Goal: Task Accomplishment & Management: Complete application form

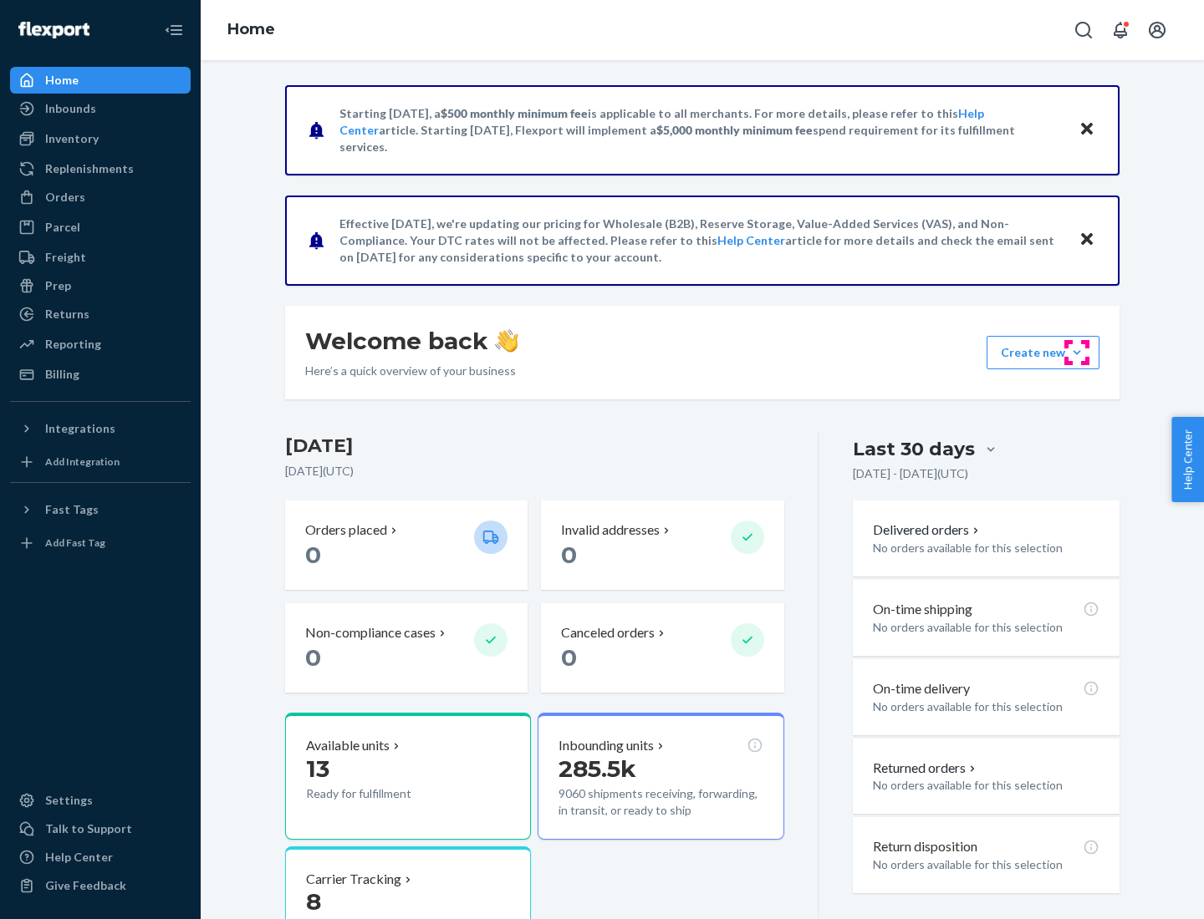
click at [1077, 353] on button "Create new Create new inbound Create new order Create new product" at bounding box center [1042, 352] width 113 height 33
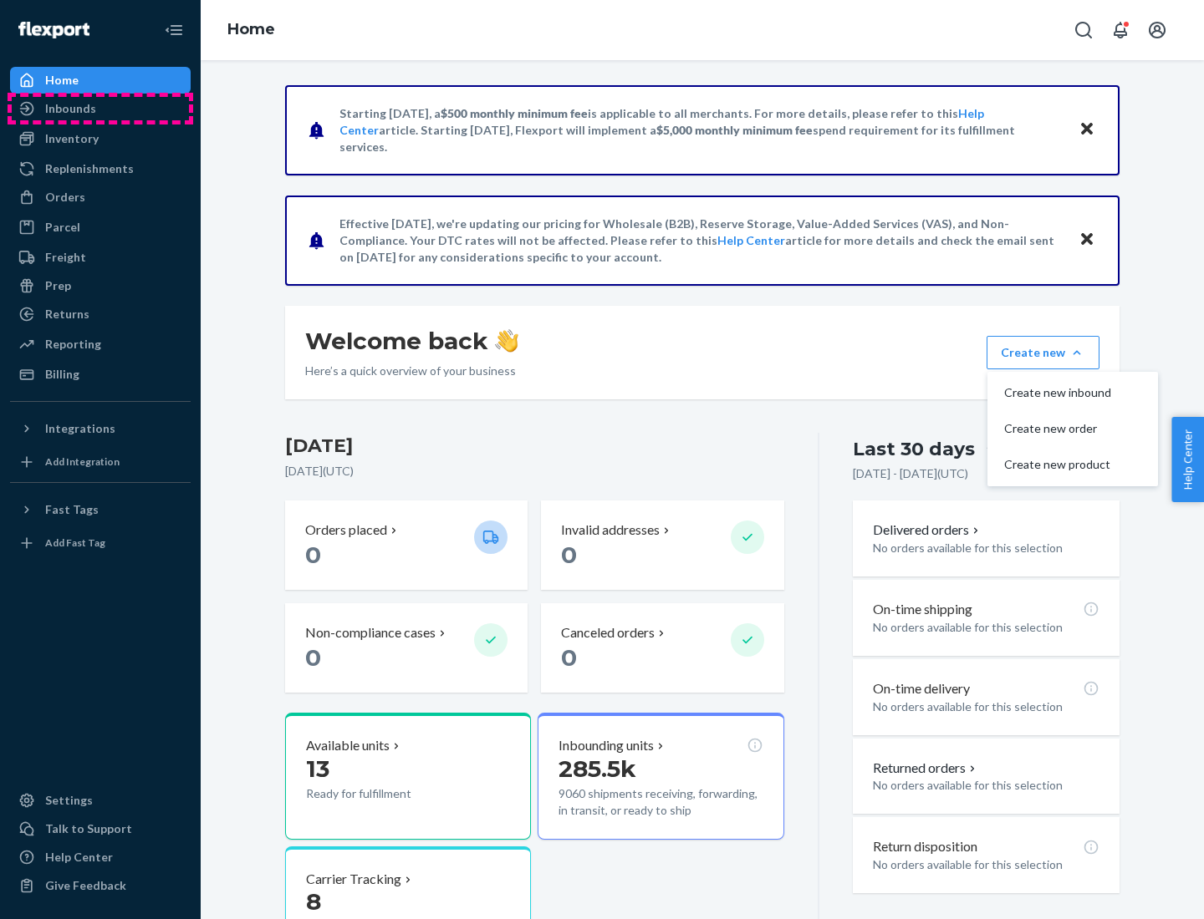
click at [100, 109] on div "Inbounds" at bounding box center [100, 108] width 177 height 23
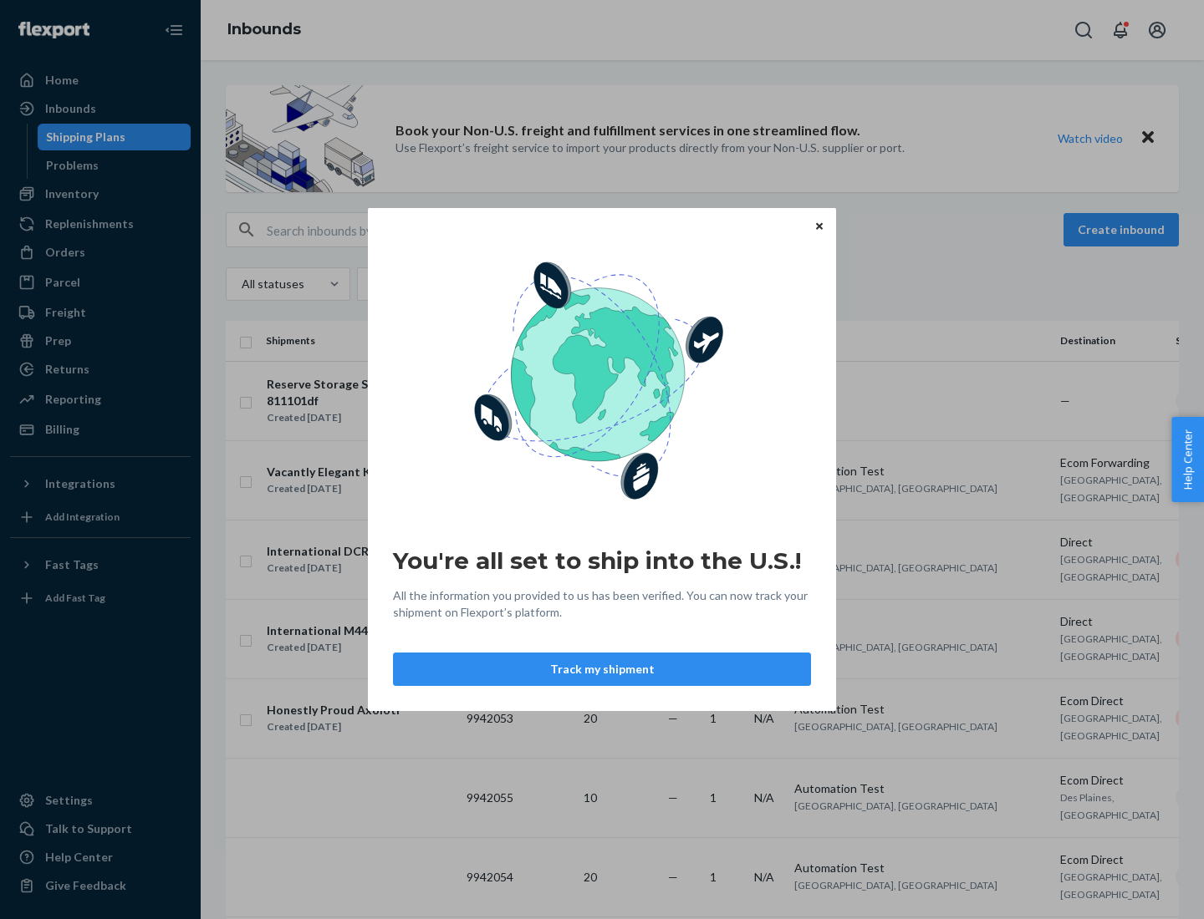
click at [602, 670] on button "Track my shipment" at bounding box center [602, 669] width 418 height 33
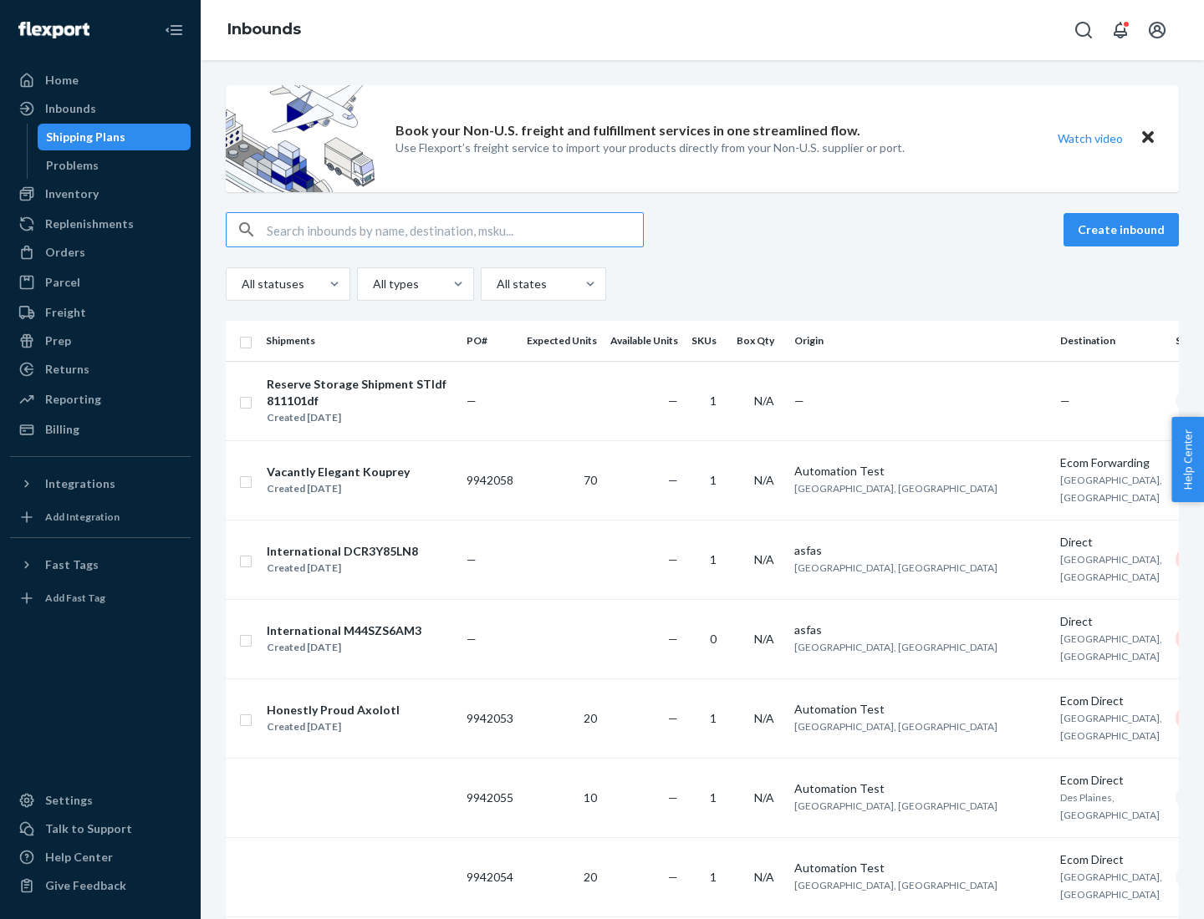
click at [1123, 230] on button "Create inbound" at bounding box center [1120, 229] width 115 height 33
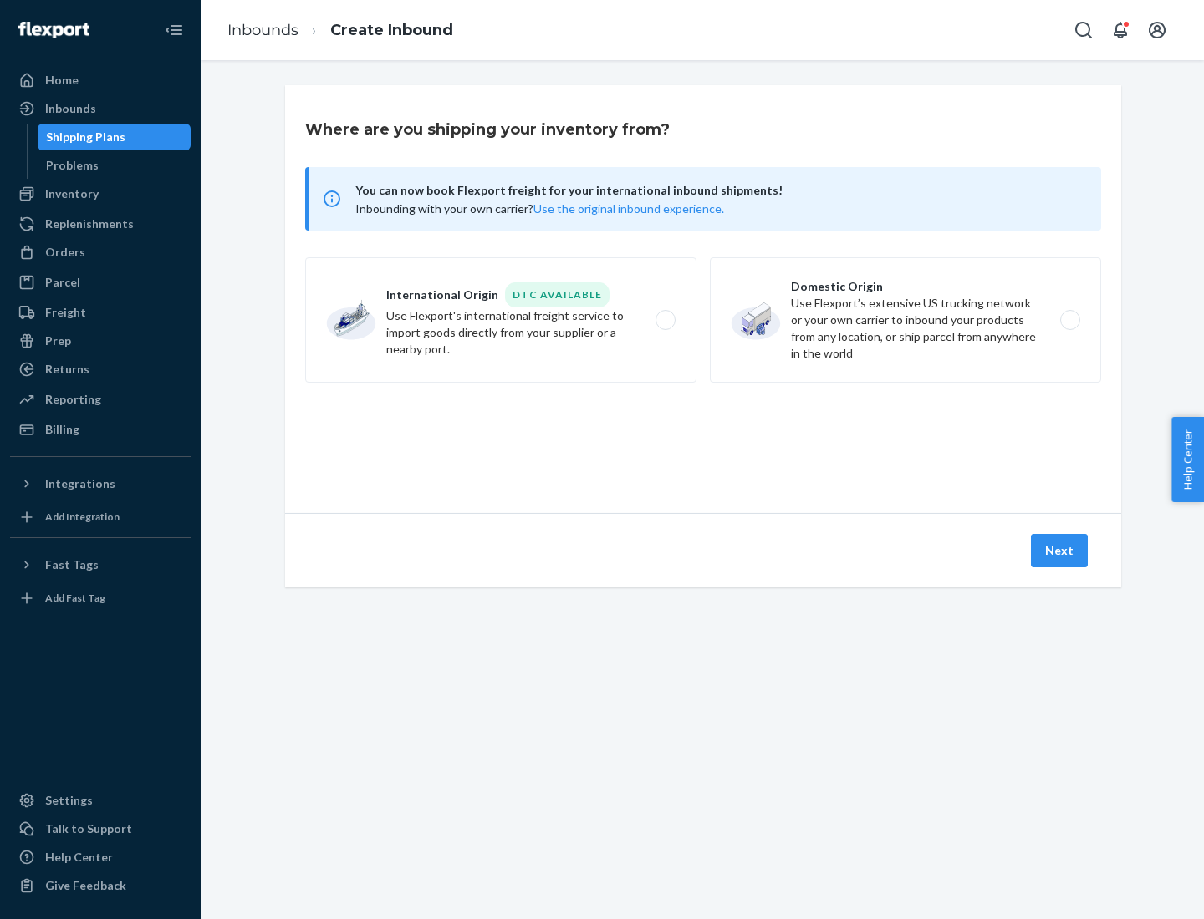
click at [501, 320] on label "International Origin DTC Available Use Flexport's international freight service…" at bounding box center [500, 319] width 391 height 125
click at [665, 320] on input "International Origin DTC Available Use Flexport's international freight service…" at bounding box center [670, 320] width 11 height 11
radio input "true"
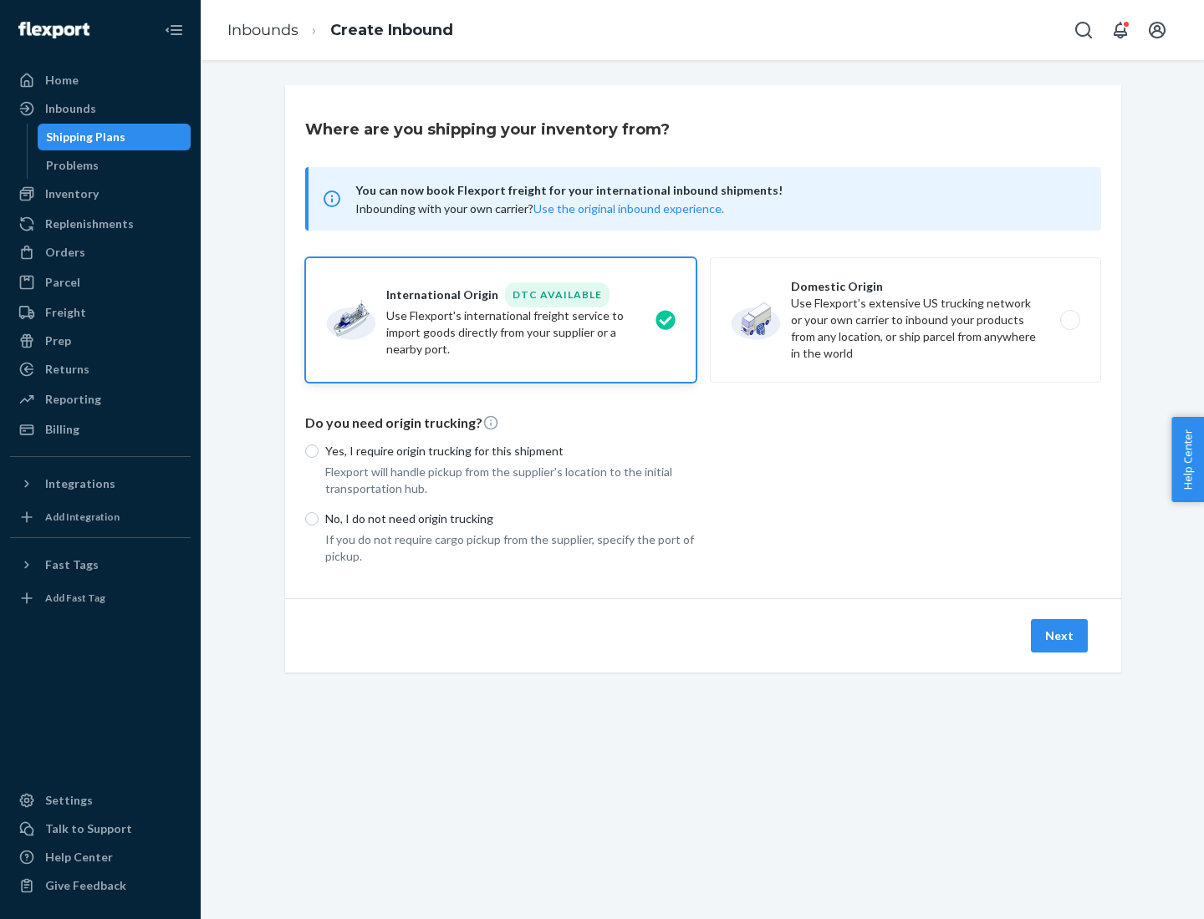
click at [511, 518] on p "No, I do not need origin trucking" at bounding box center [510, 519] width 371 height 17
click at [318, 518] on input "No, I do not need origin trucking" at bounding box center [311, 518] width 13 height 13
radio input "true"
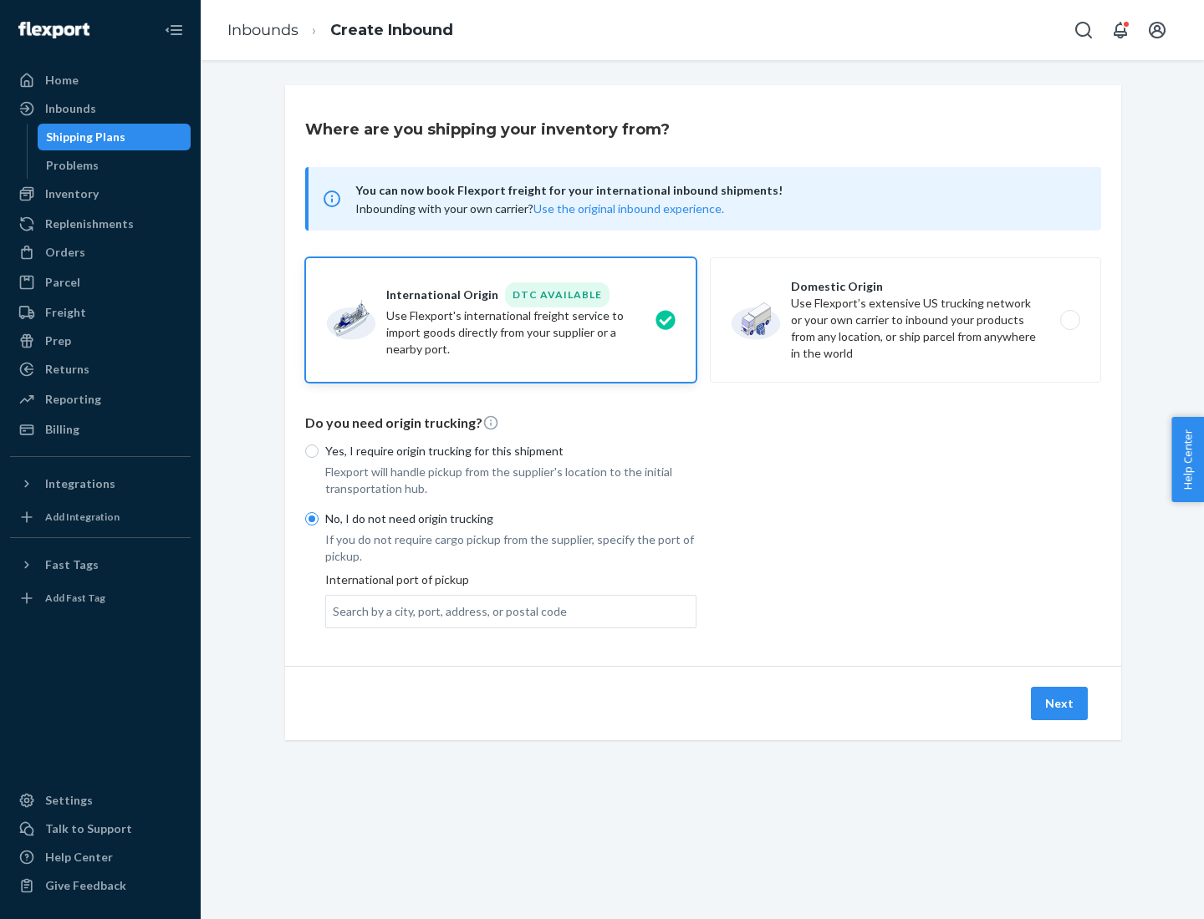
click at [446, 611] on div "Search by a city, port, address, or postal code" at bounding box center [450, 611] width 234 height 17
click at [334, 611] on input "Search by a city, port, address, or postal code" at bounding box center [334, 611] width 2 height 17
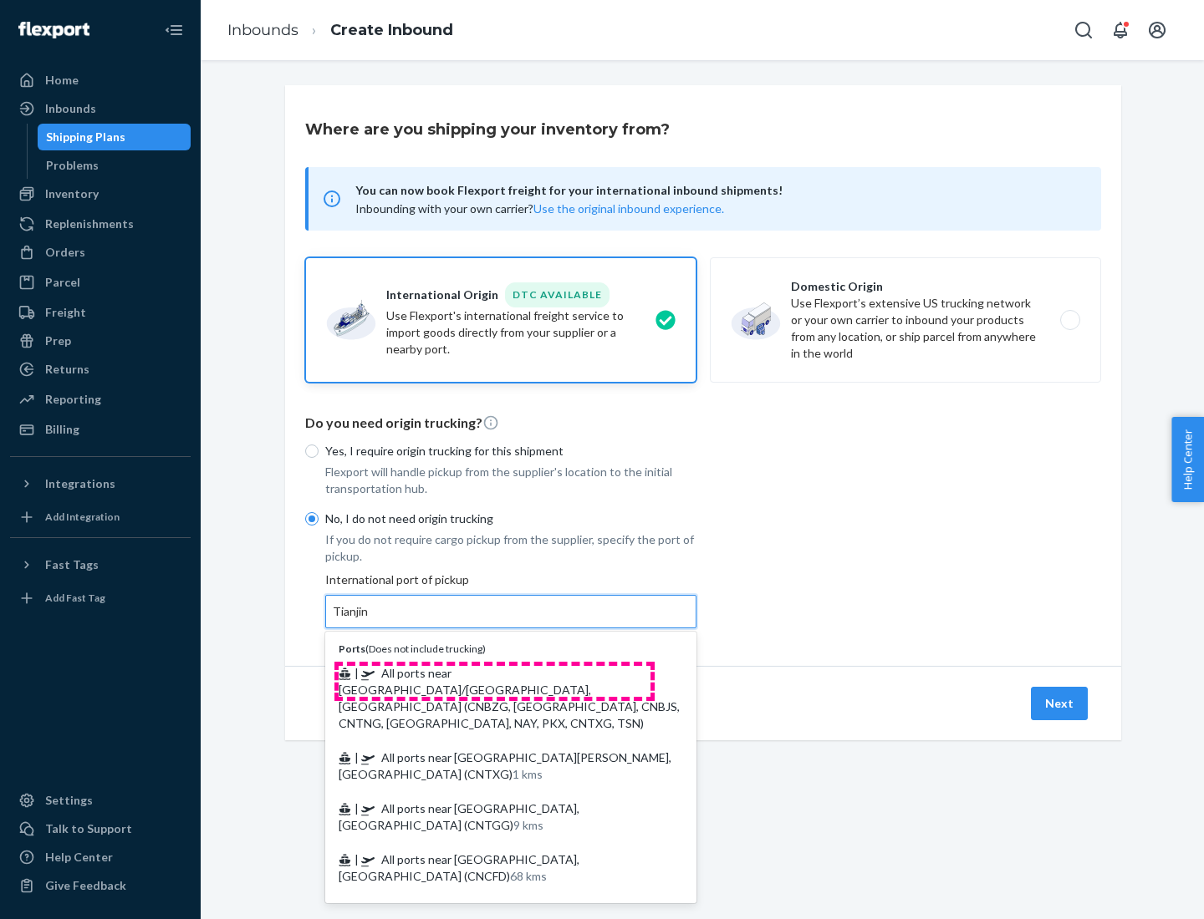
click at [494, 673] on span "| All ports near [GEOGRAPHIC_DATA]/[GEOGRAPHIC_DATA], [GEOGRAPHIC_DATA] (CNBZG,…" at bounding box center [509, 698] width 341 height 64
click at [369, 620] on input "Tianjin" at bounding box center [351, 611] width 37 height 17
type input "All ports near [GEOGRAPHIC_DATA]/[GEOGRAPHIC_DATA], [GEOGRAPHIC_DATA] (CNBZG, […"
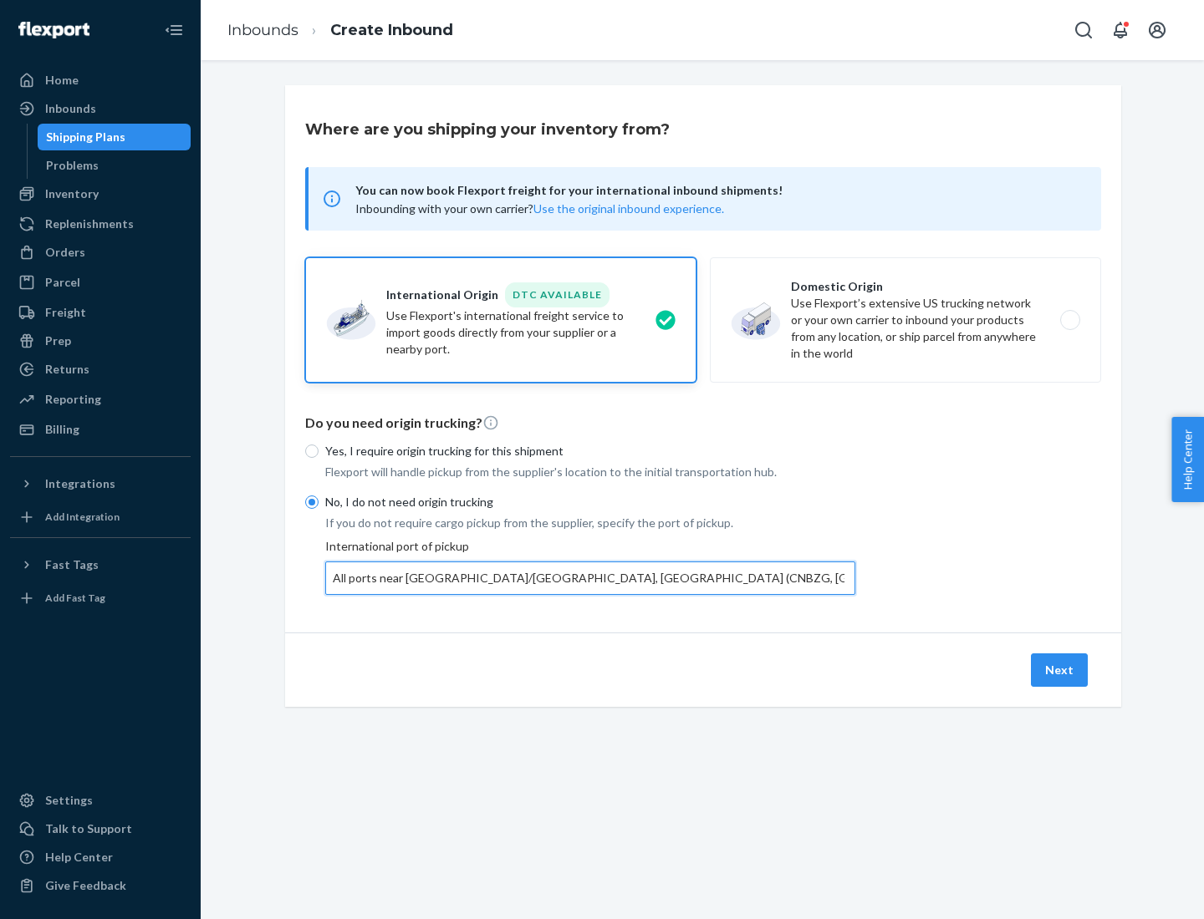
click at [1060, 670] on button "Next" at bounding box center [1059, 670] width 57 height 33
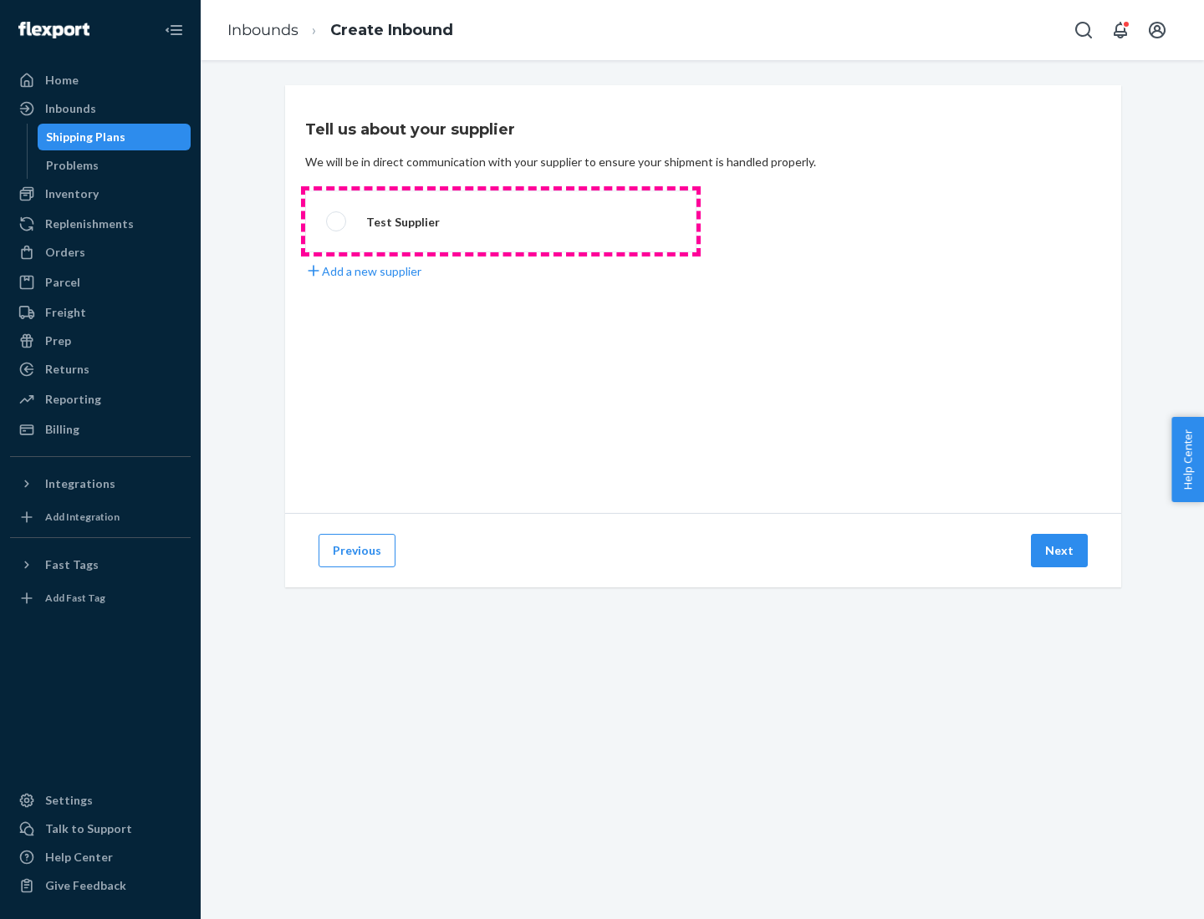
click at [501, 222] on label "Test Supplier" at bounding box center [500, 222] width 391 height 62
click at [337, 222] on input "Test Supplier" at bounding box center [331, 221] width 11 height 11
radio input "true"
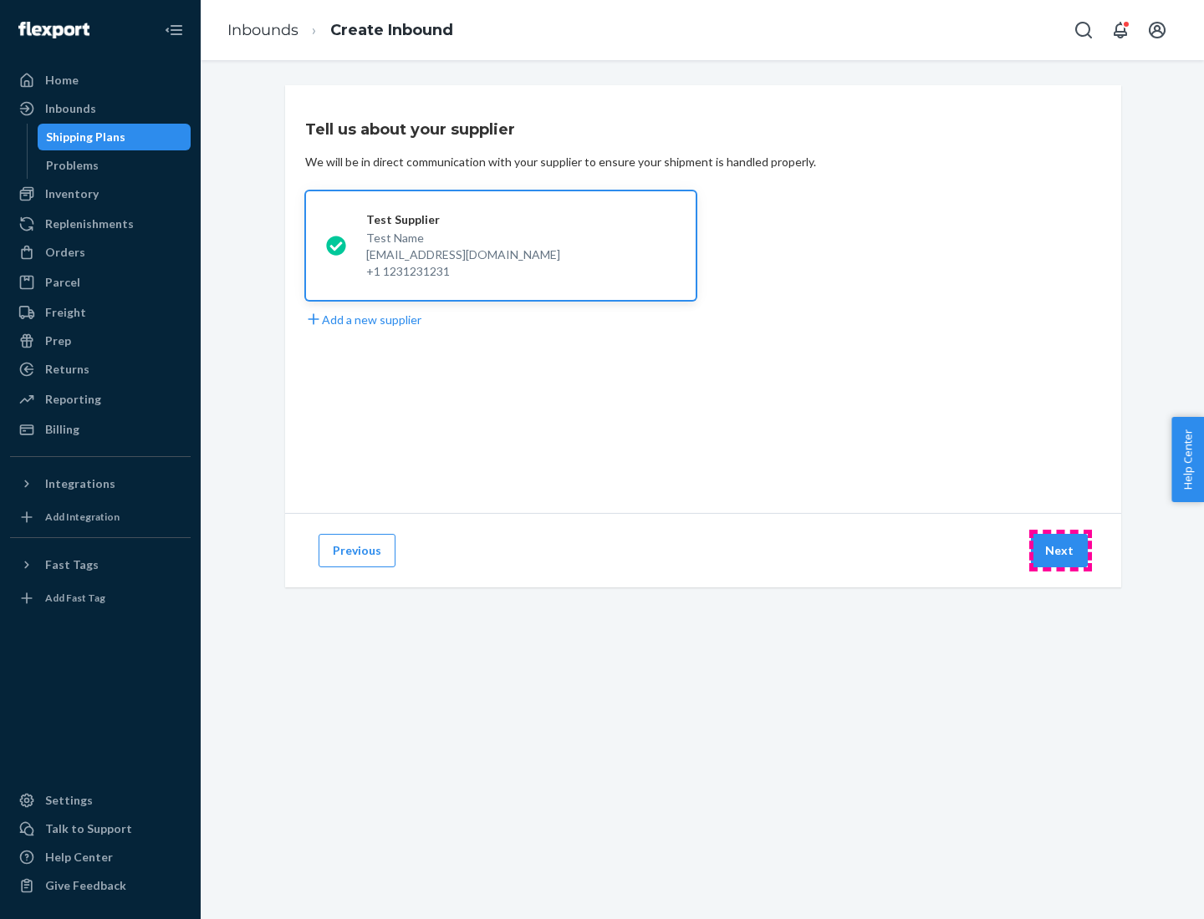
click at [1060, 551] on button "Next" at bounding box center [1059, 550] width 57 height 33
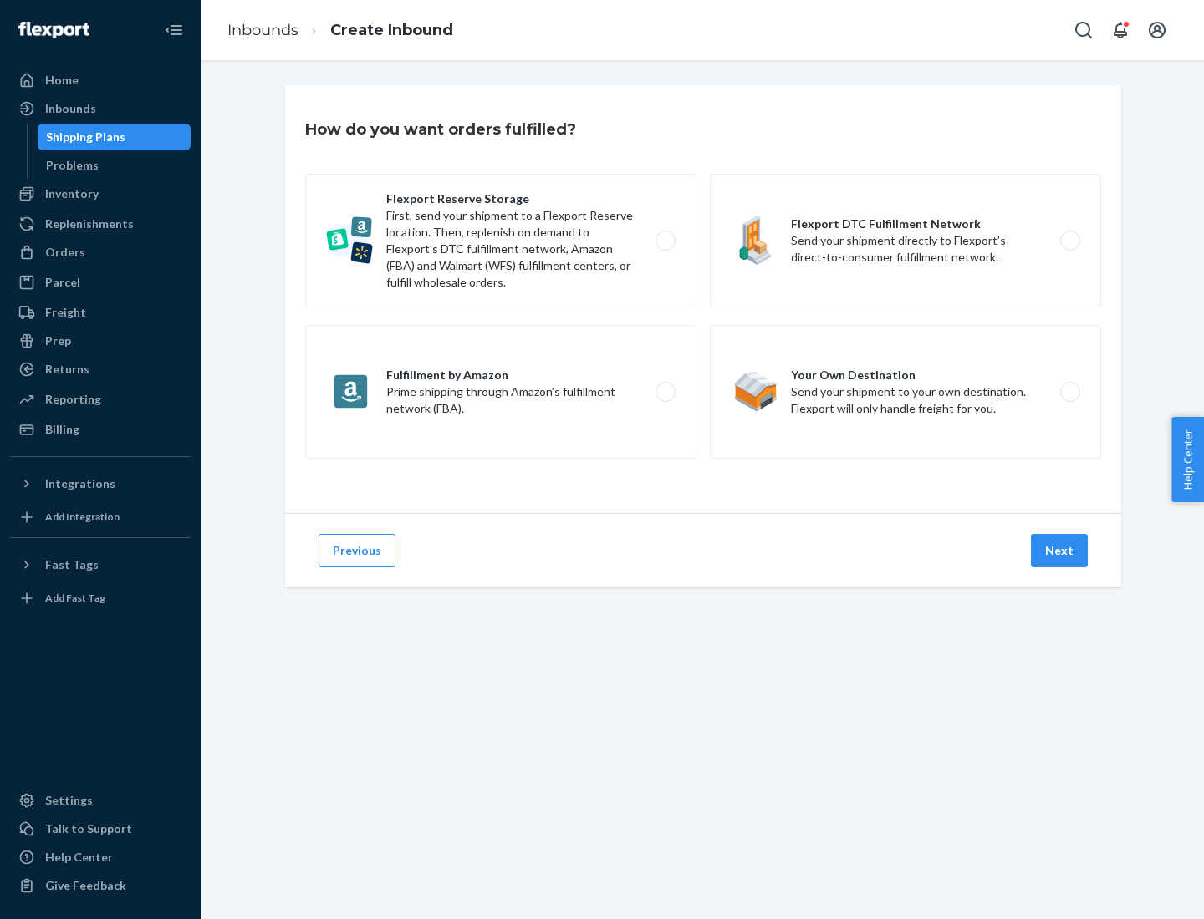
click at [501, 241] on label "Flexport Reserve Storage First, send your shipment to a Flexport Reserve locati…" at bounding box center [500, 241] width 391 height 134
click at [665, 241] on input "Flexport Reserve Storage First, send your shipment to a Flexport Reserve locati…" at bounding box center [670, 241] width 11 height 11
radio input "true"
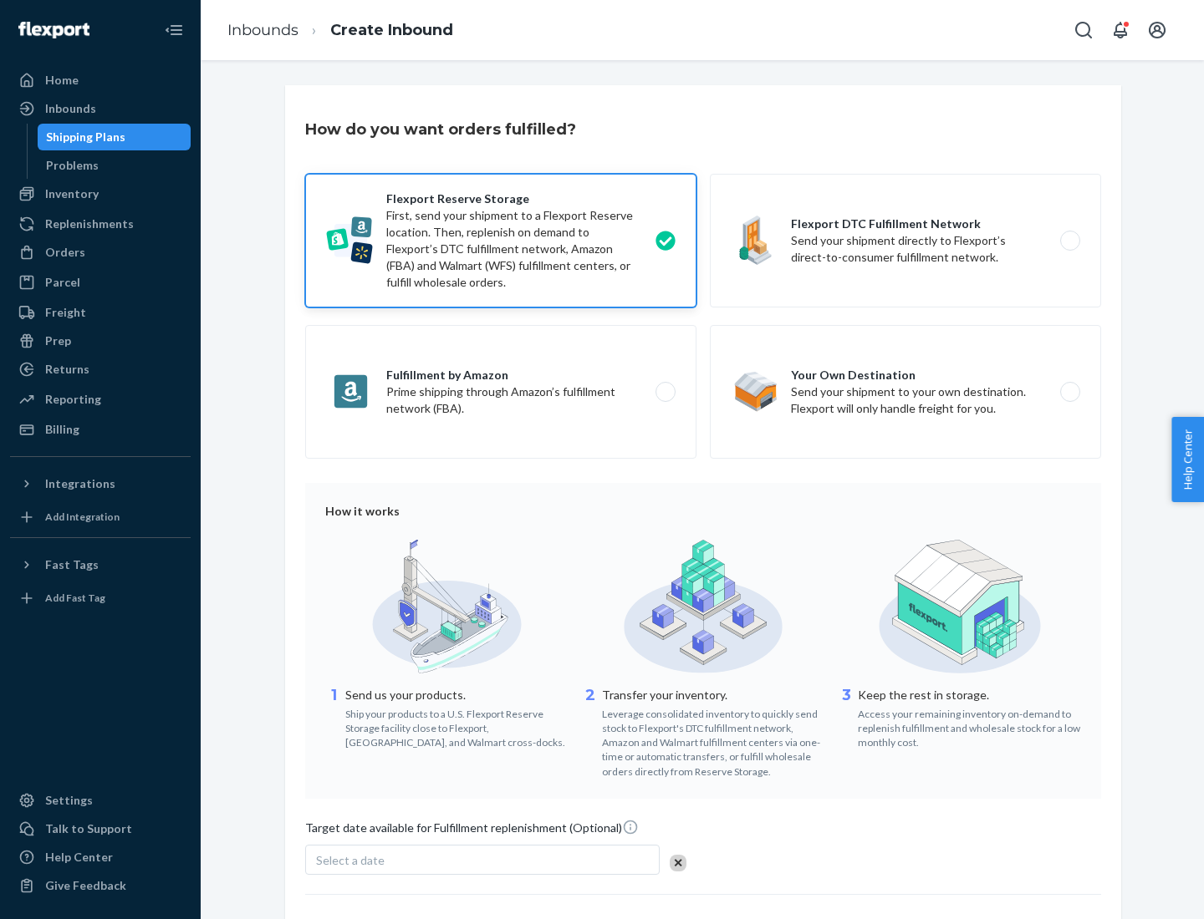
scroll to position [137, 0]
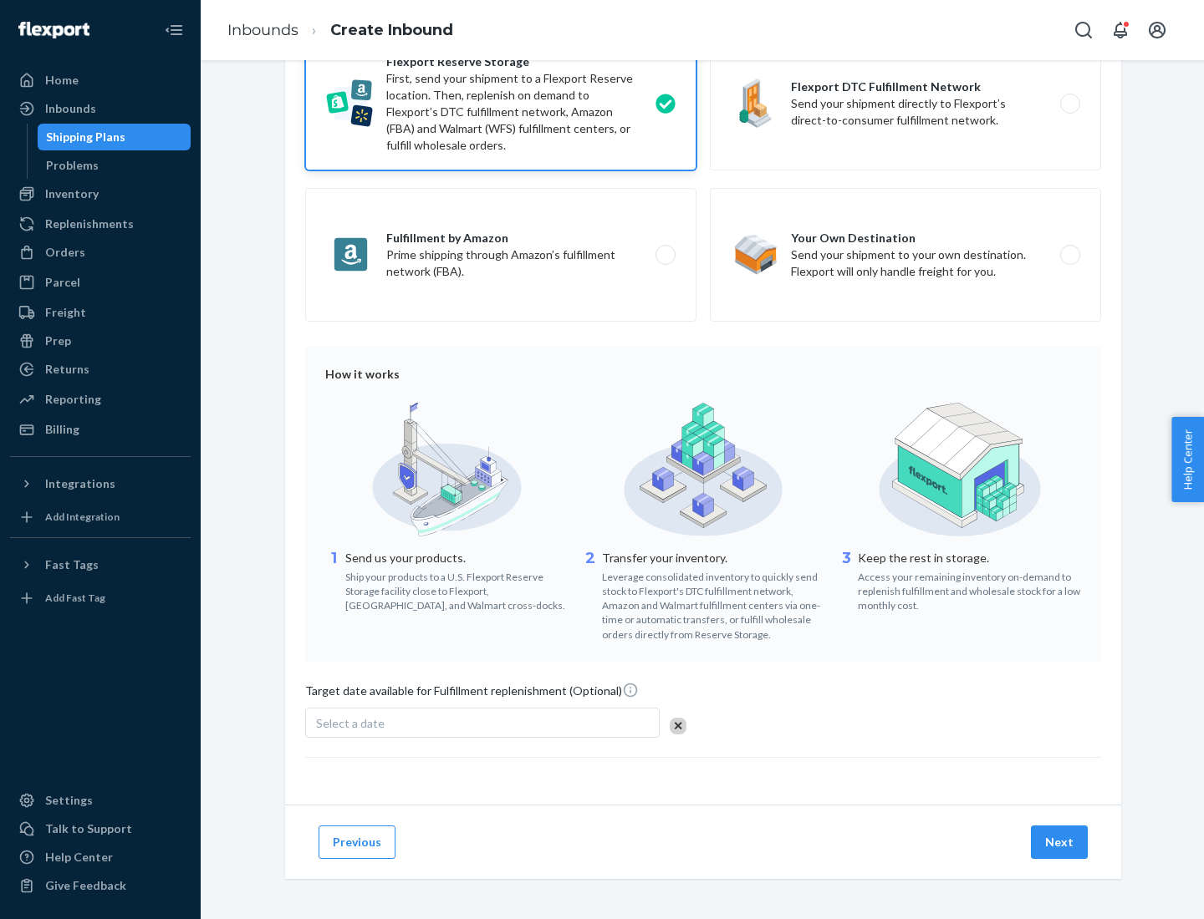
click at [1060, 842] on button "Next" at bounding box center [1059, 842] width 57 height 33
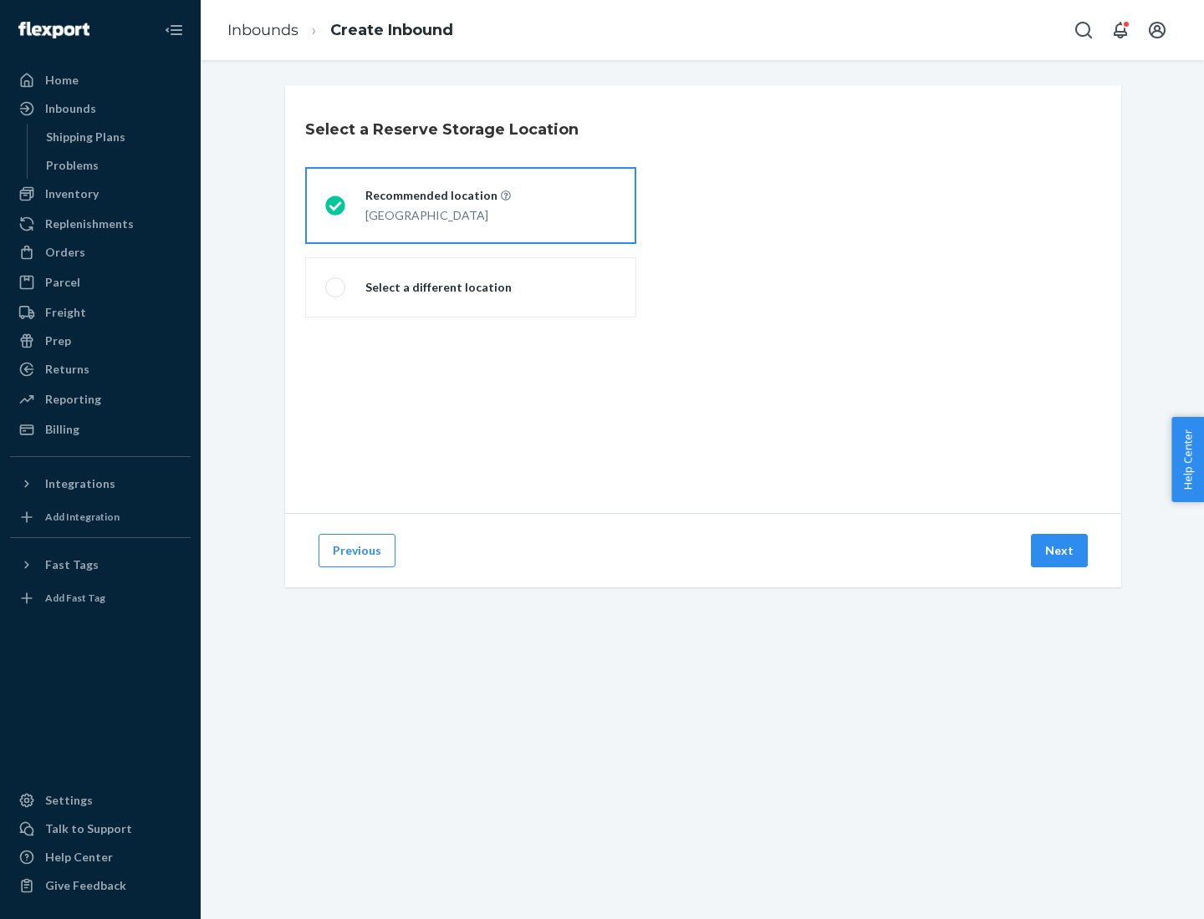
click at [471, 206] on div "[GEOGRAPHIC_DATA]" at bounding box center [437, 214] width 145 height 20
click at [336, 206] on input "Recommended location [GEOGRAPHIC_DATA]" at bounding box center [330, 206] width 11 height 11
click at [1060, 551] on button "Next" at bounding box center [1059, 550] width 57 height 33
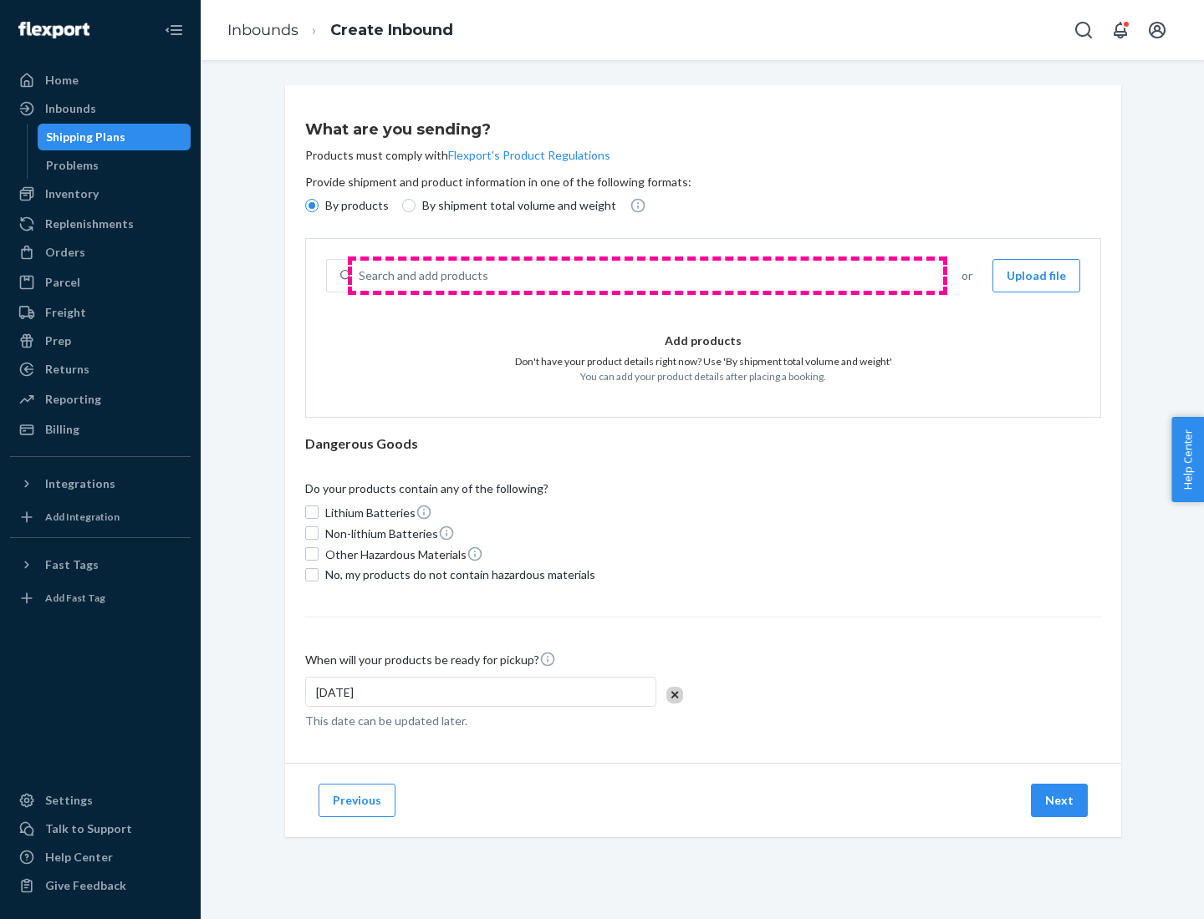
click at [647, 276] on div "Search and add products" at bounding box center [646, 276] width 588 height 30
click at [360, 276] on input "Search and add products" at bounding box center [360, 275] width 2 height 17
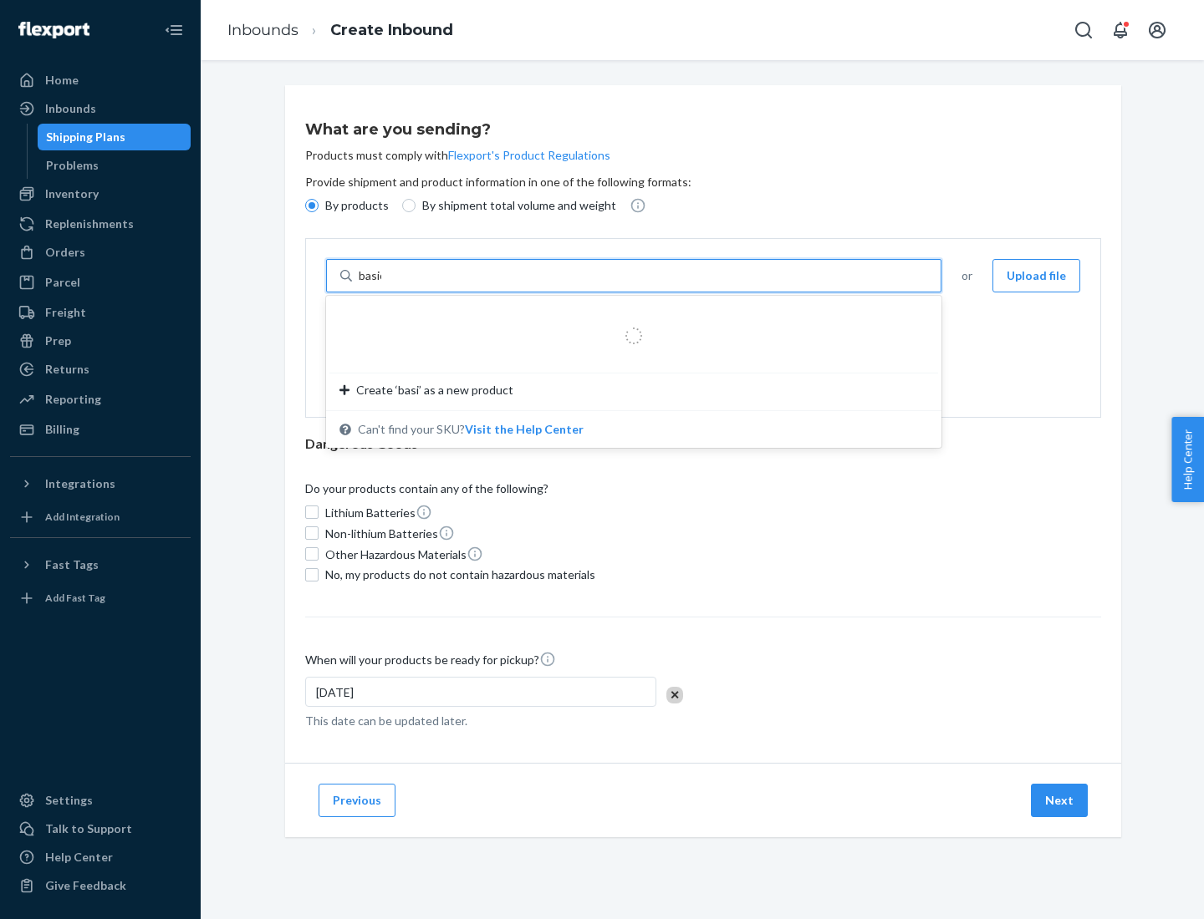
type input "basic"
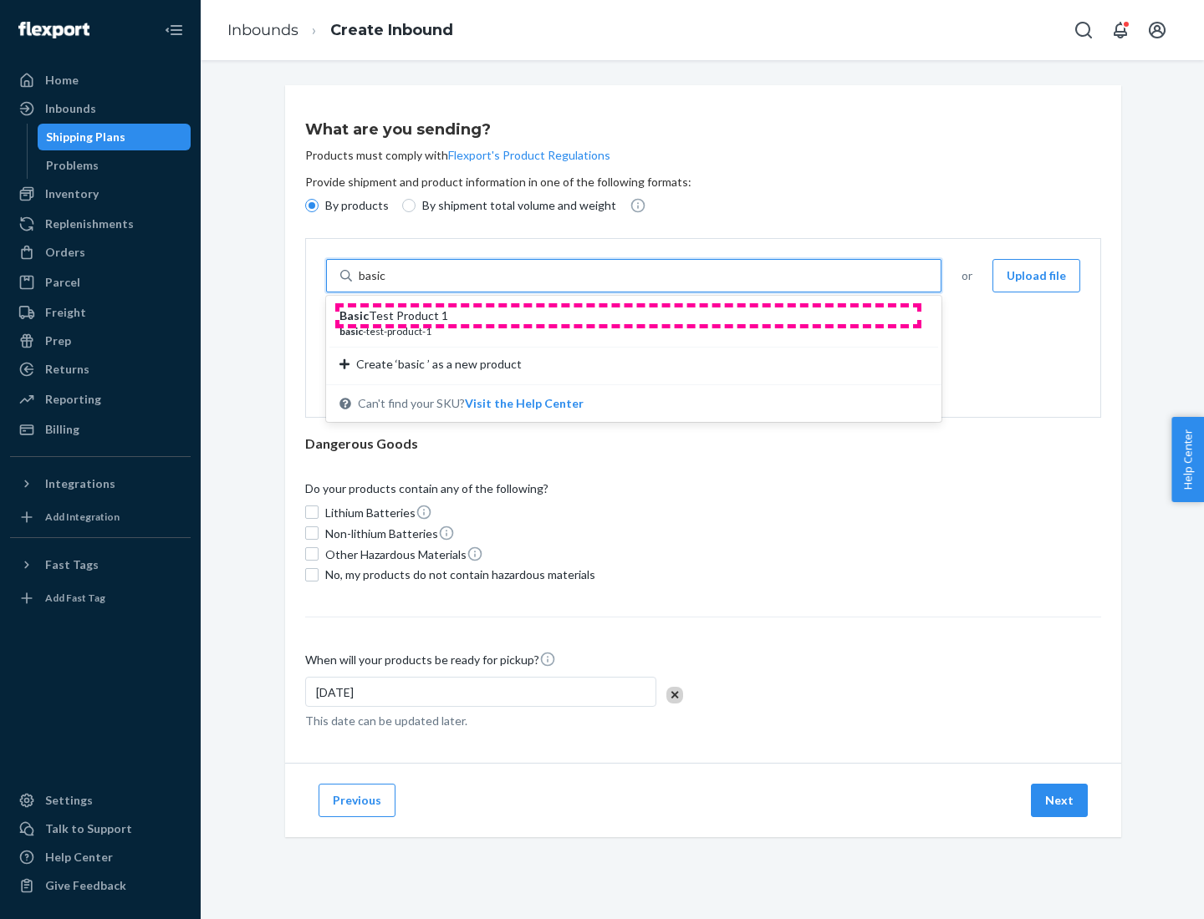
click at [628, 316] on div "Basic Test Product 1" at bounding box center [626, 316] width 575 height 17
click at [389, 284] on input "basic" at bounding box center [374, 275] width 30 height 17
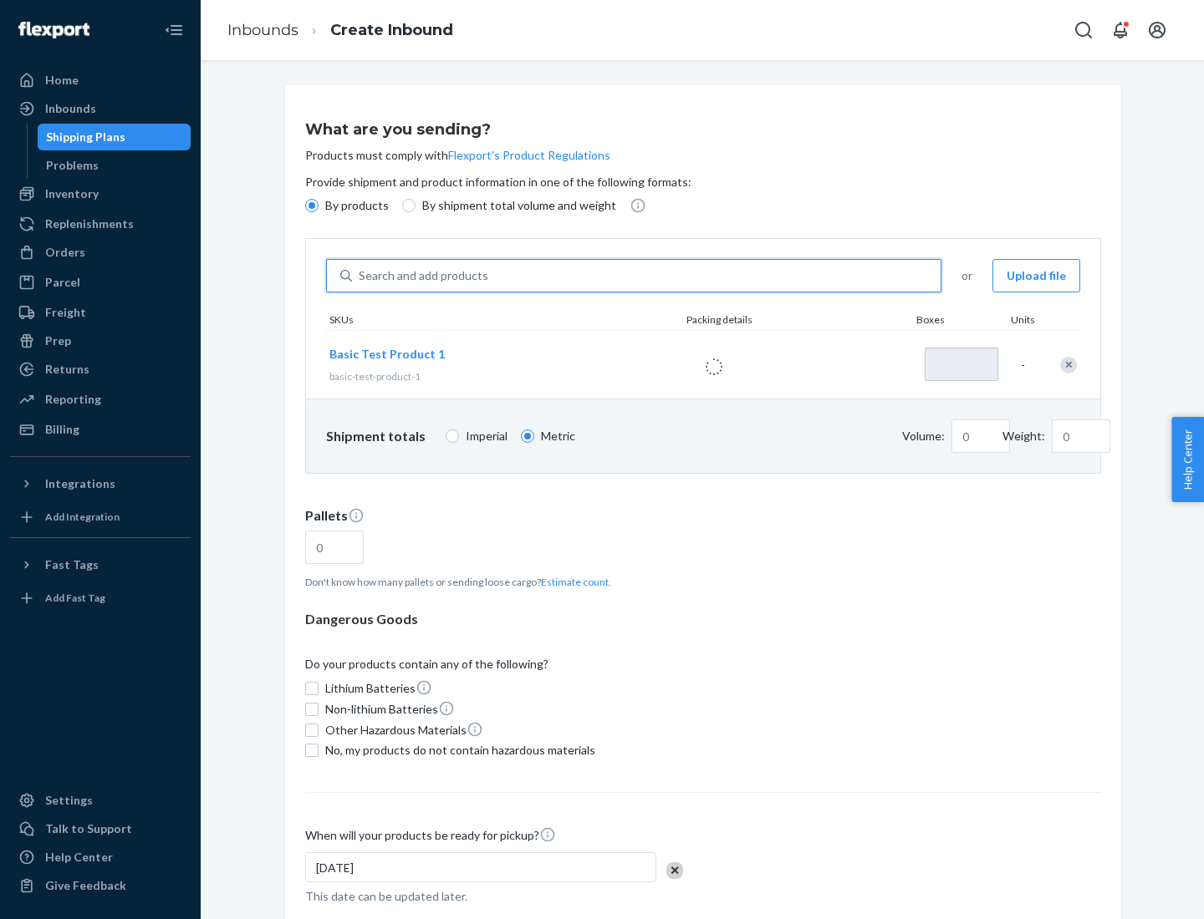
type input "1"
type input "1.09"
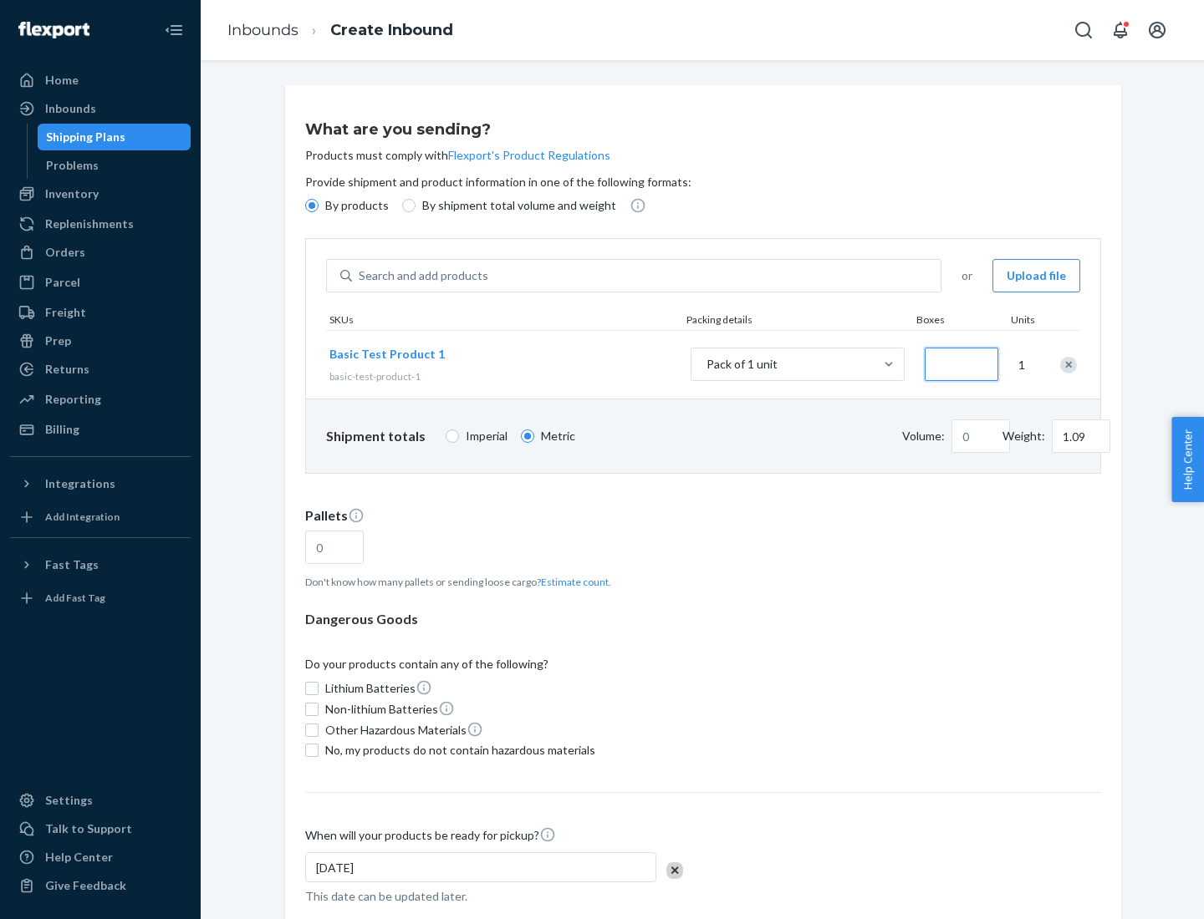
type input "3.27"
type input "30"
type input "0.01"
type input "32.66"
type input "0.07"
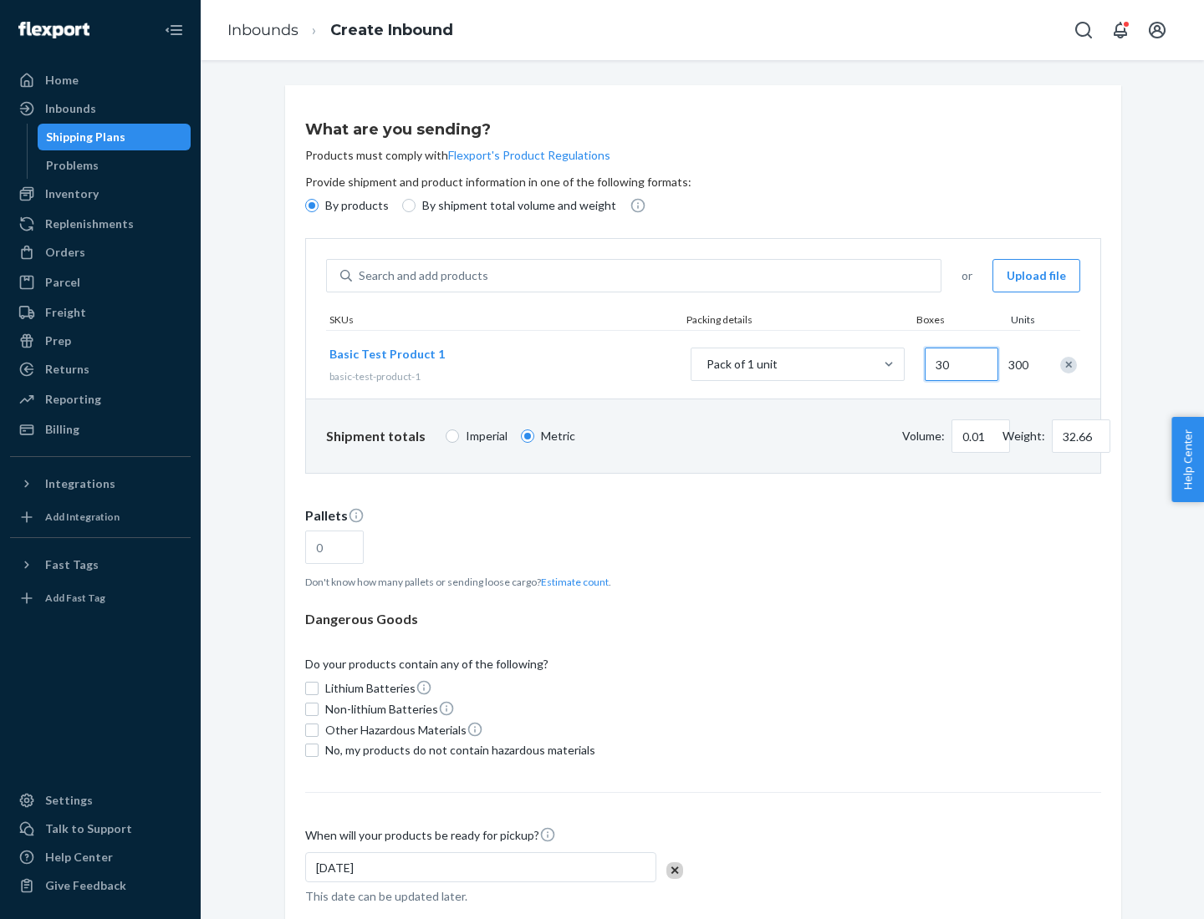
type input "326.59"
type input "300"
type input "0.68"
type input "3265.86"
type input "3000"
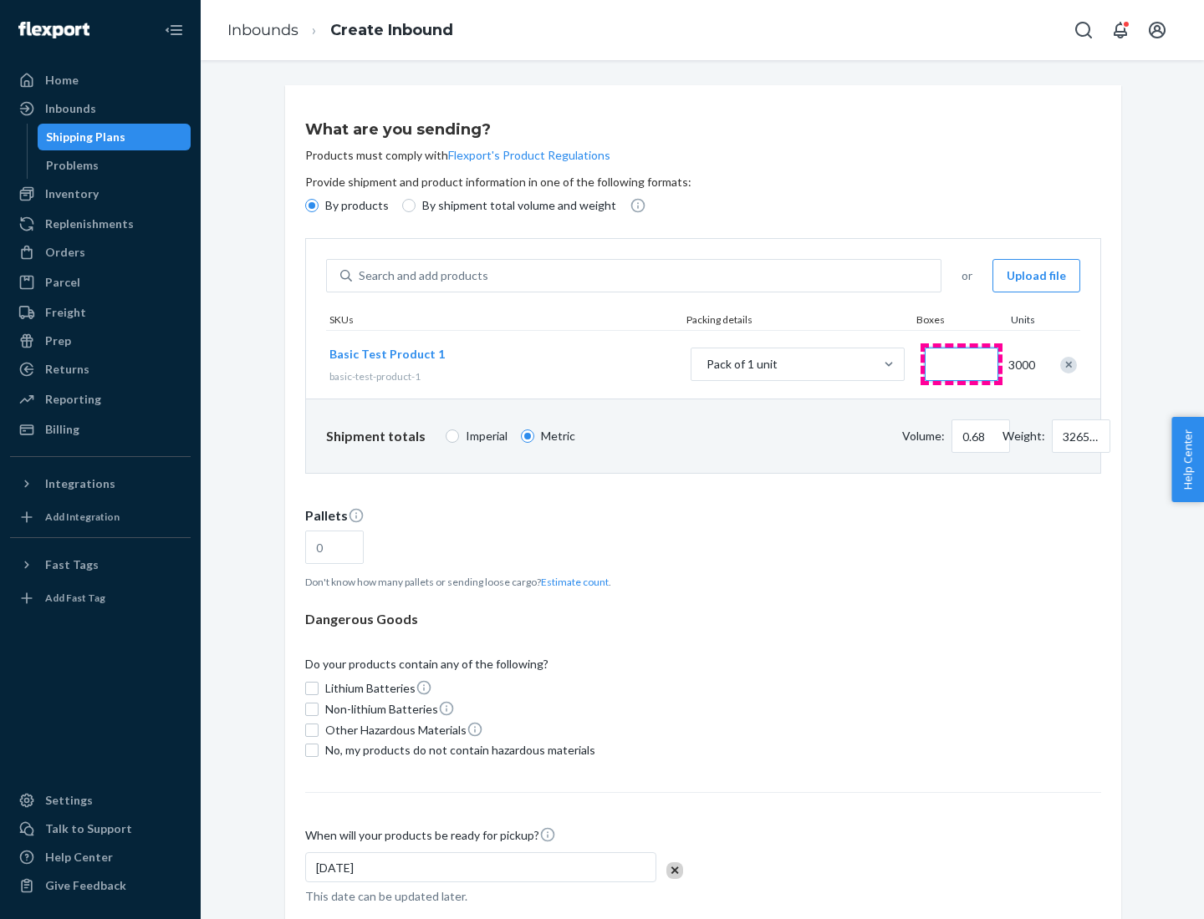
type input "1.09"
type input "1"
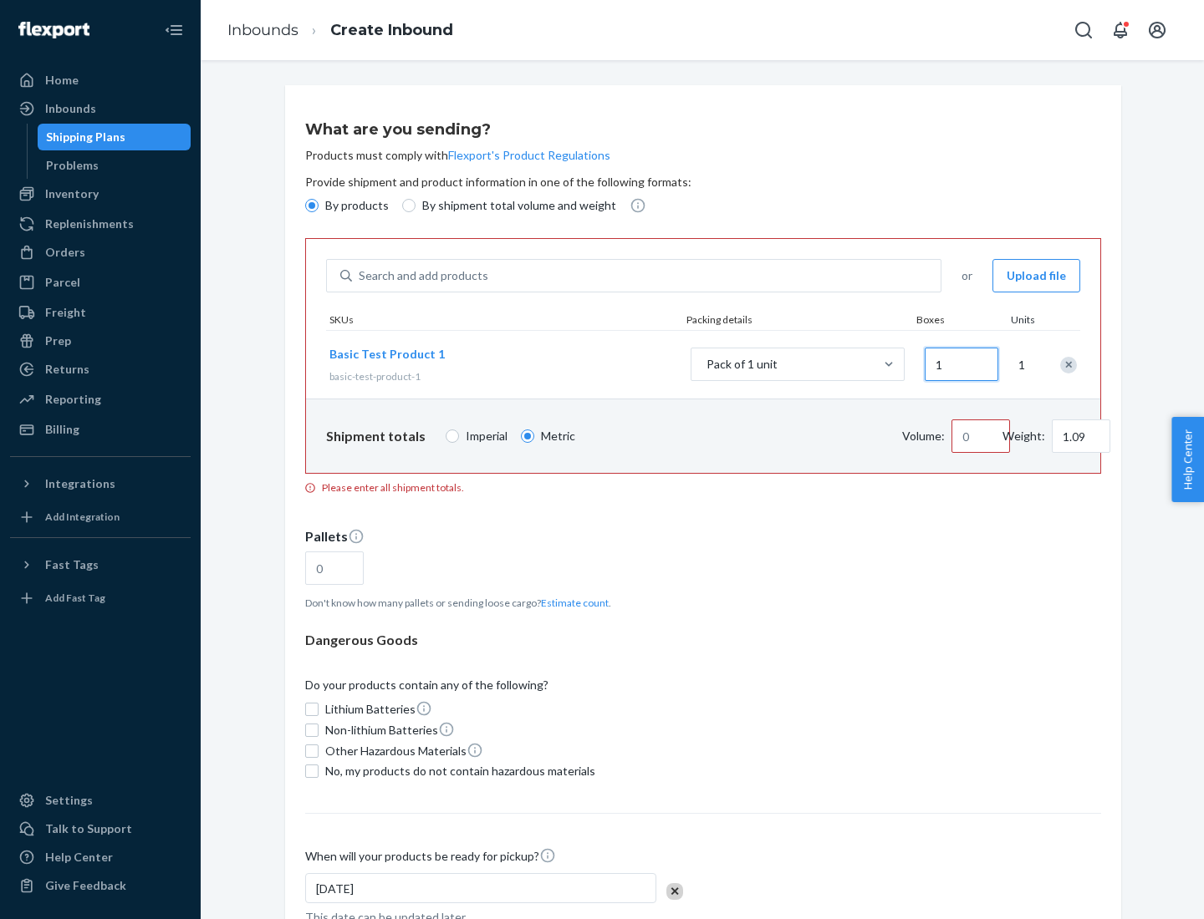
type input "10.89"
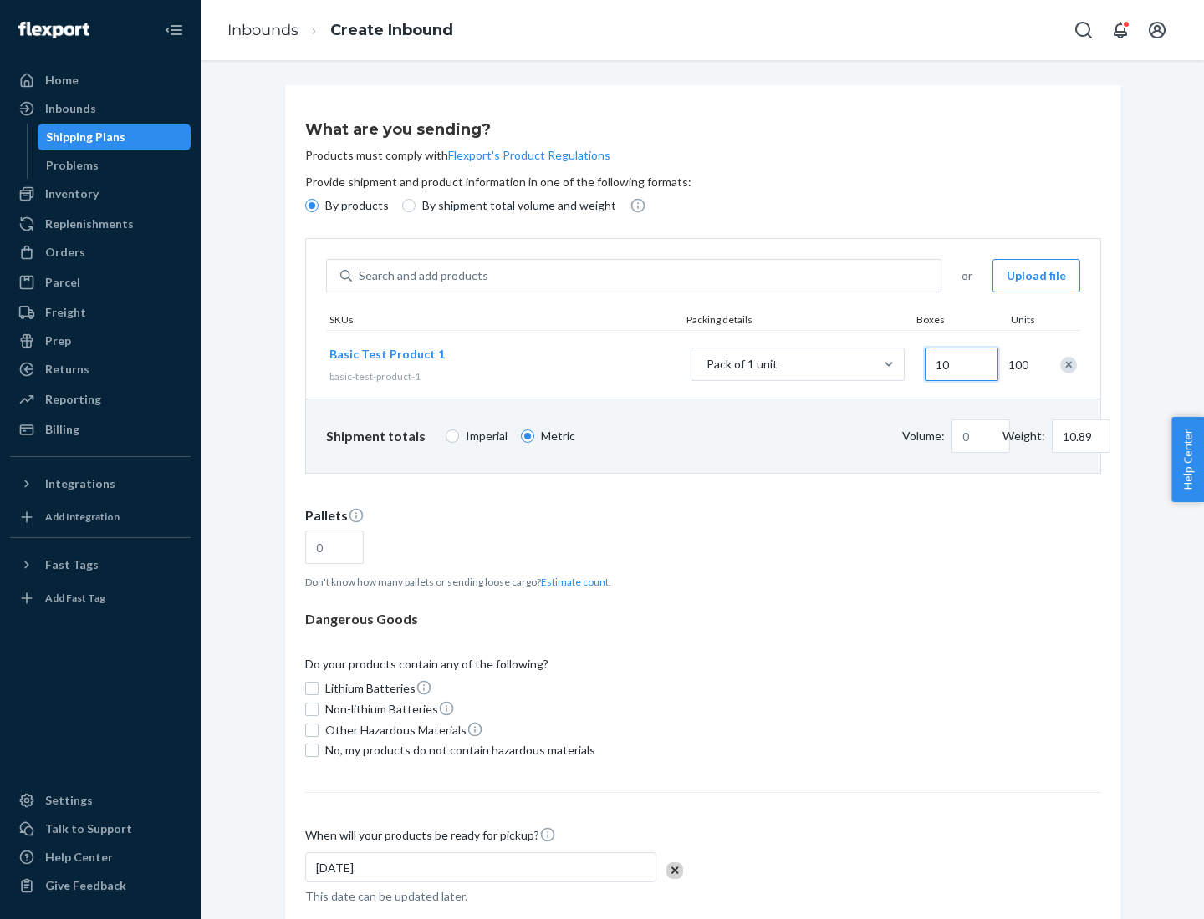
type input "100"
type input "0.02"
type input "108.86"
type input "1000"
type input "0.23"
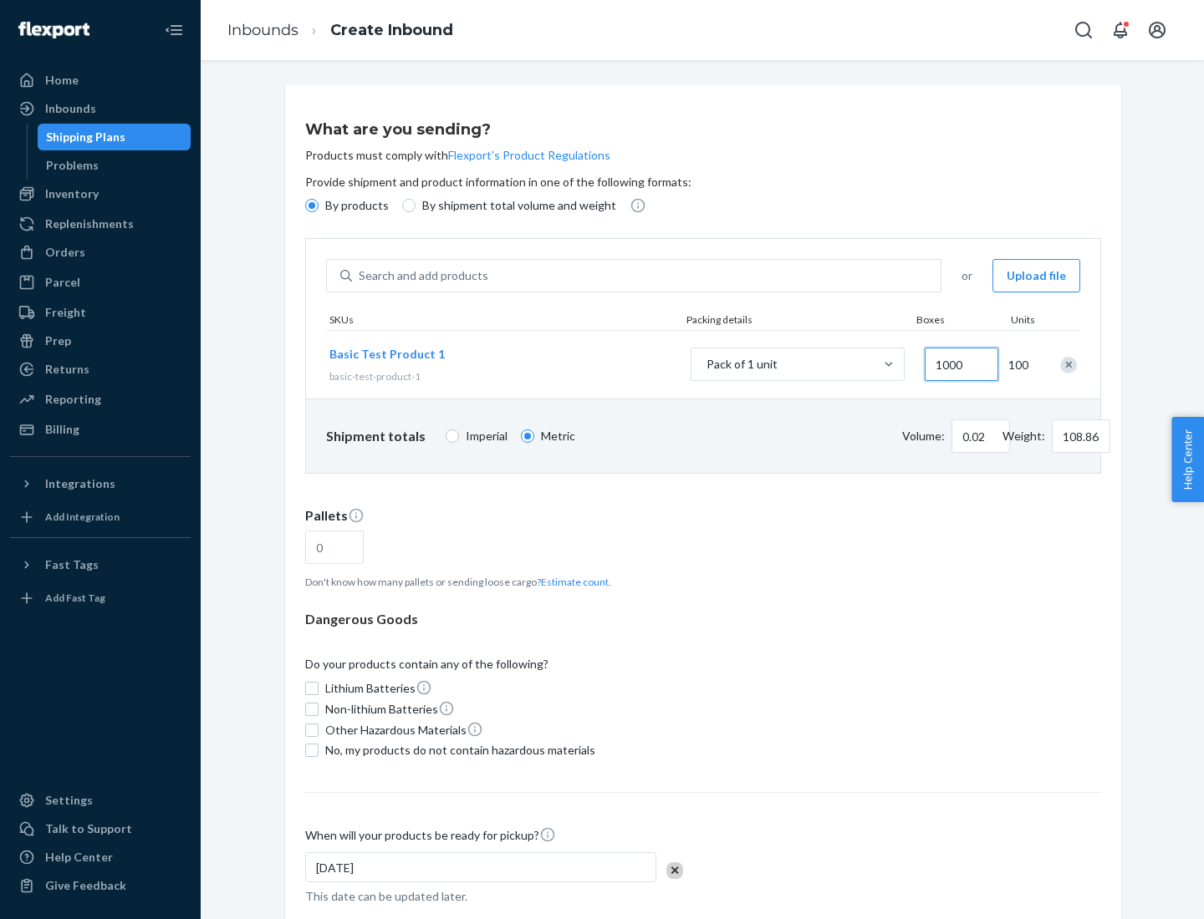
type input "1088.62"
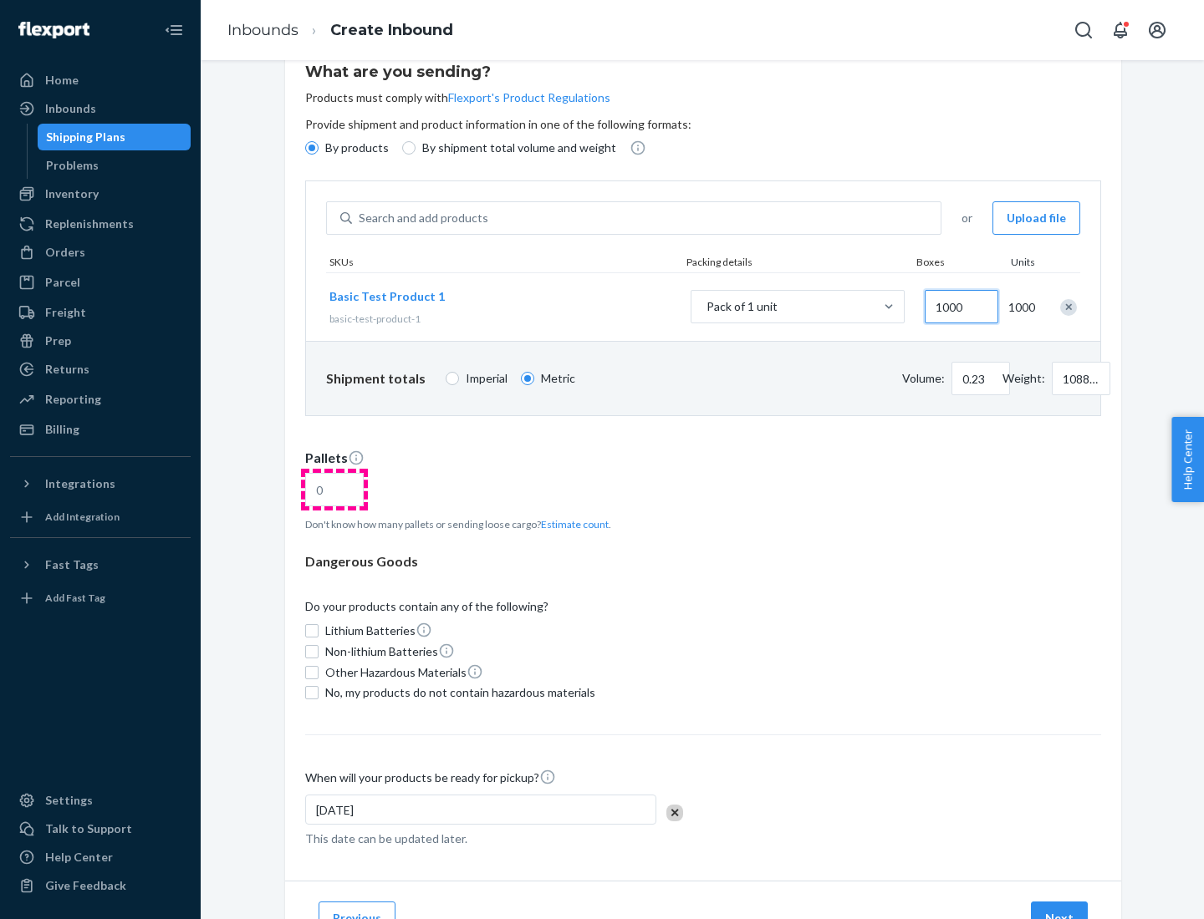
type input "1000"
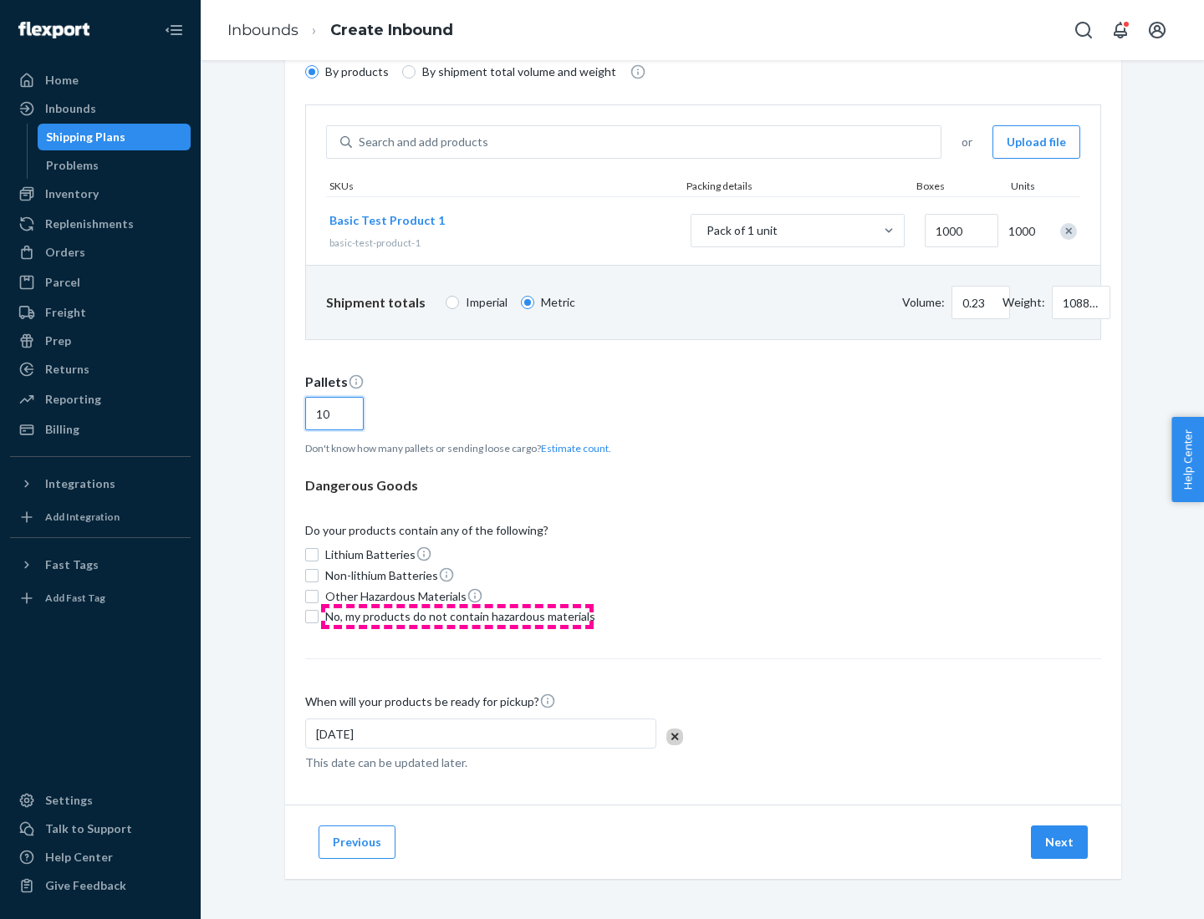
type input "10"
click at [457, 617] on span "No, my products do not contain hazardous materials" at bounding box center [460, 617] width 270 height 17
click at [318, 617] on input "No, my products do not contain hazardous materials" at bounding box center [311, 616] width 13 height 13
checkbox input "true"
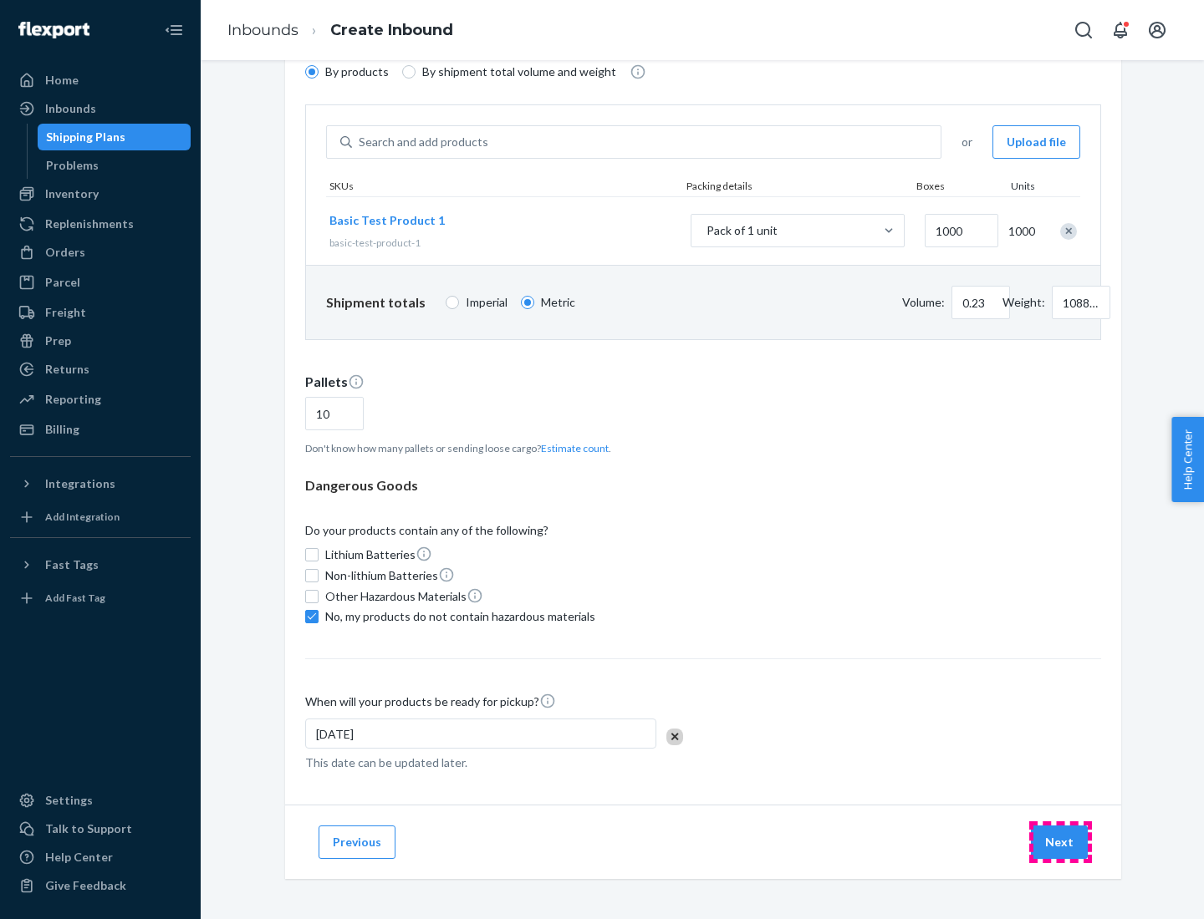
click at [1060, 843] on button "Next" at bounding box center [1059, 842] width 57 height 33
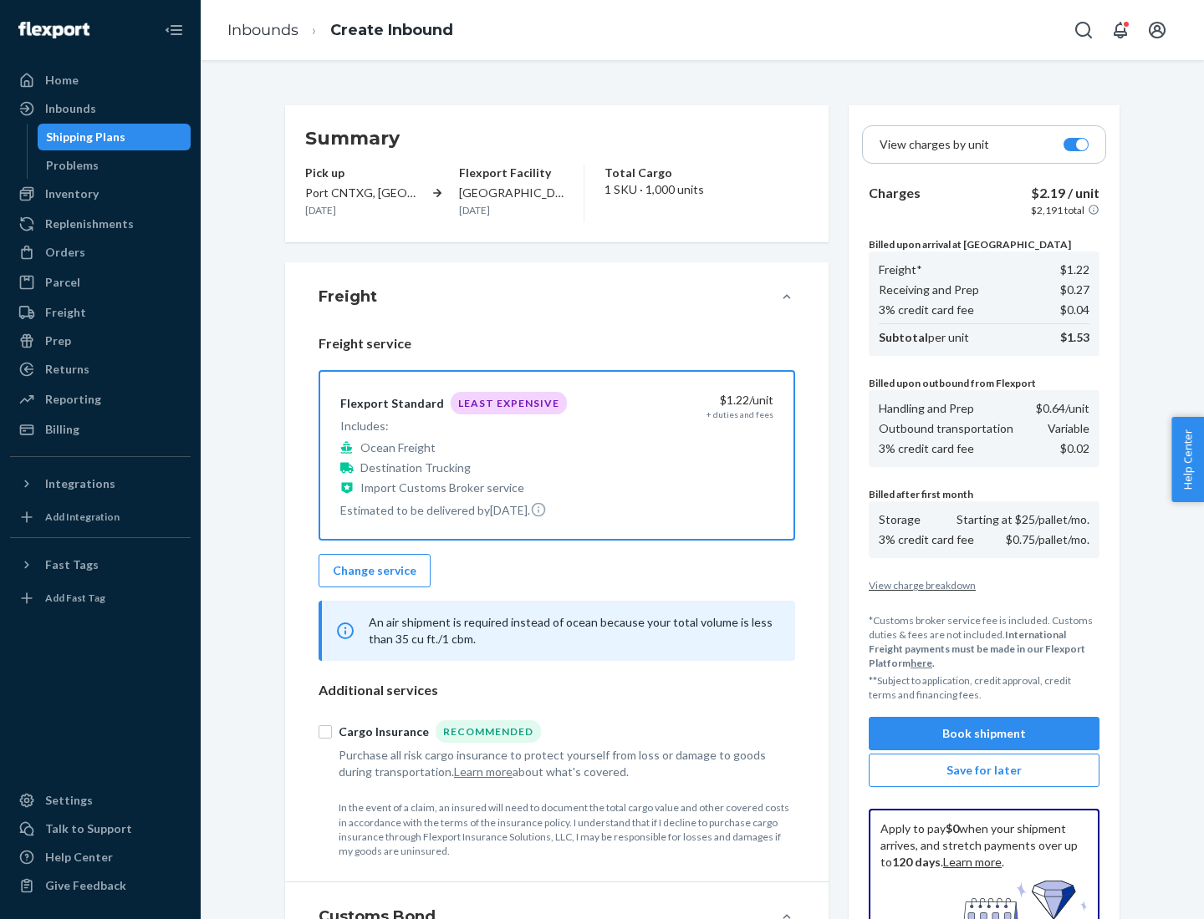
scroll to position [244, 0]
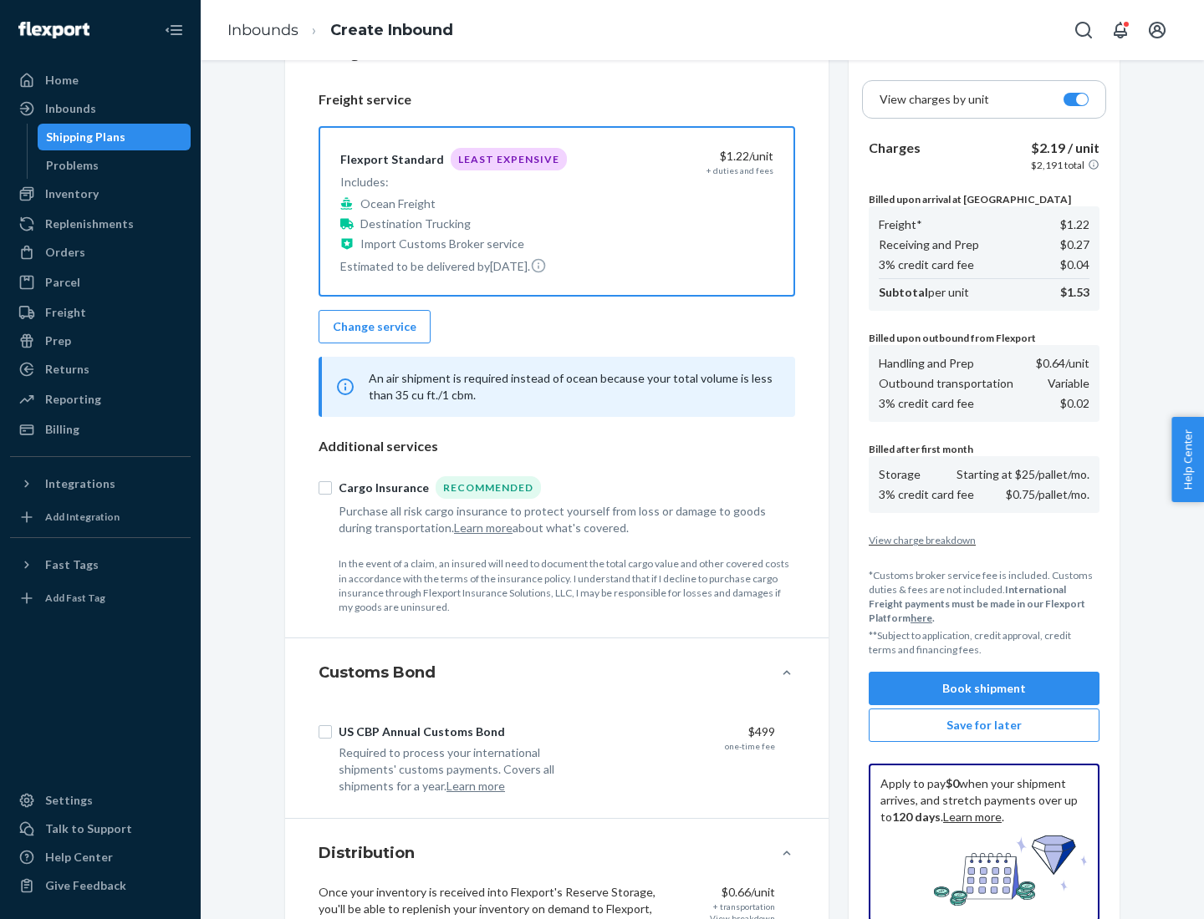
click at [984, 689] on button "Book shipment" at bounding box center [983, 688] width 231 height 33
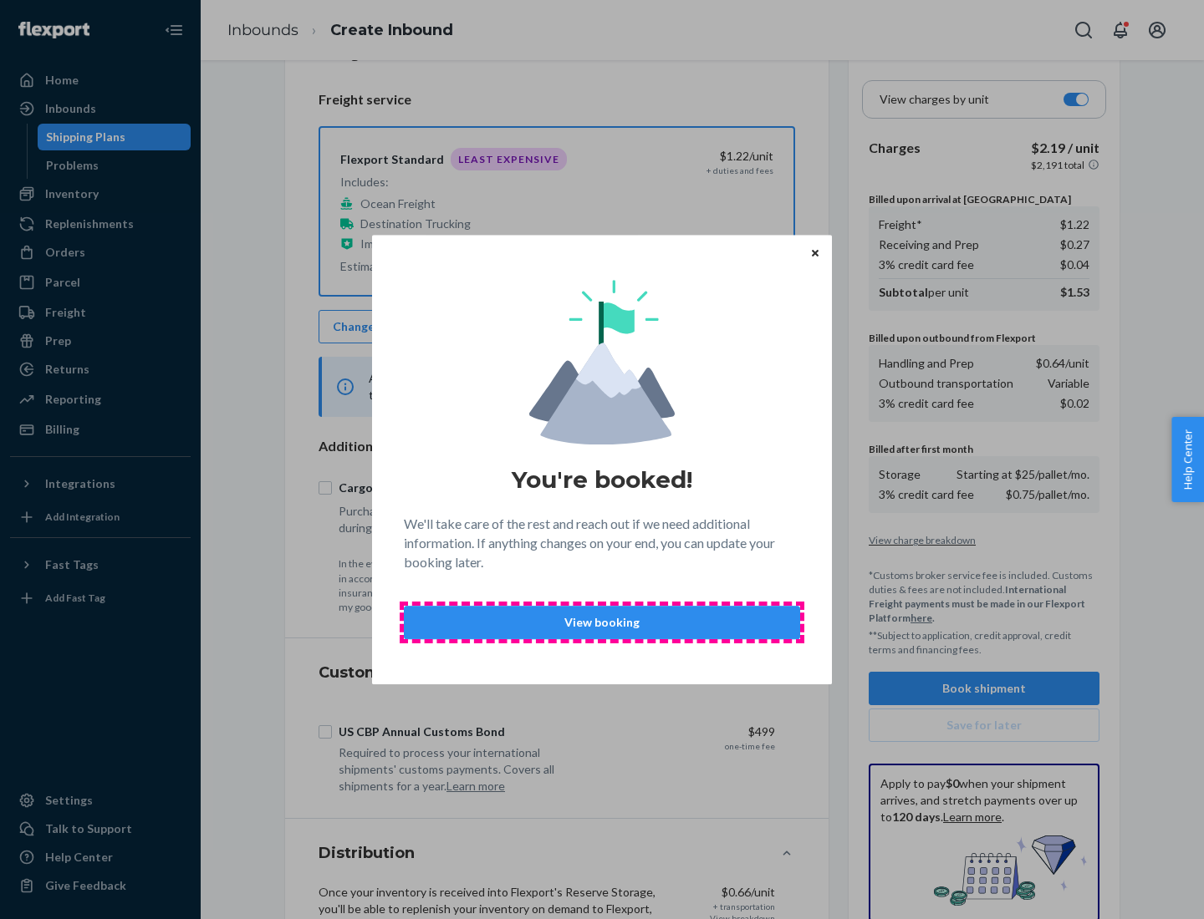
click at [602, 622] on p "View booking" at bounding box center [602, 622] width 368 height 17
